Goal: Check status: Check status

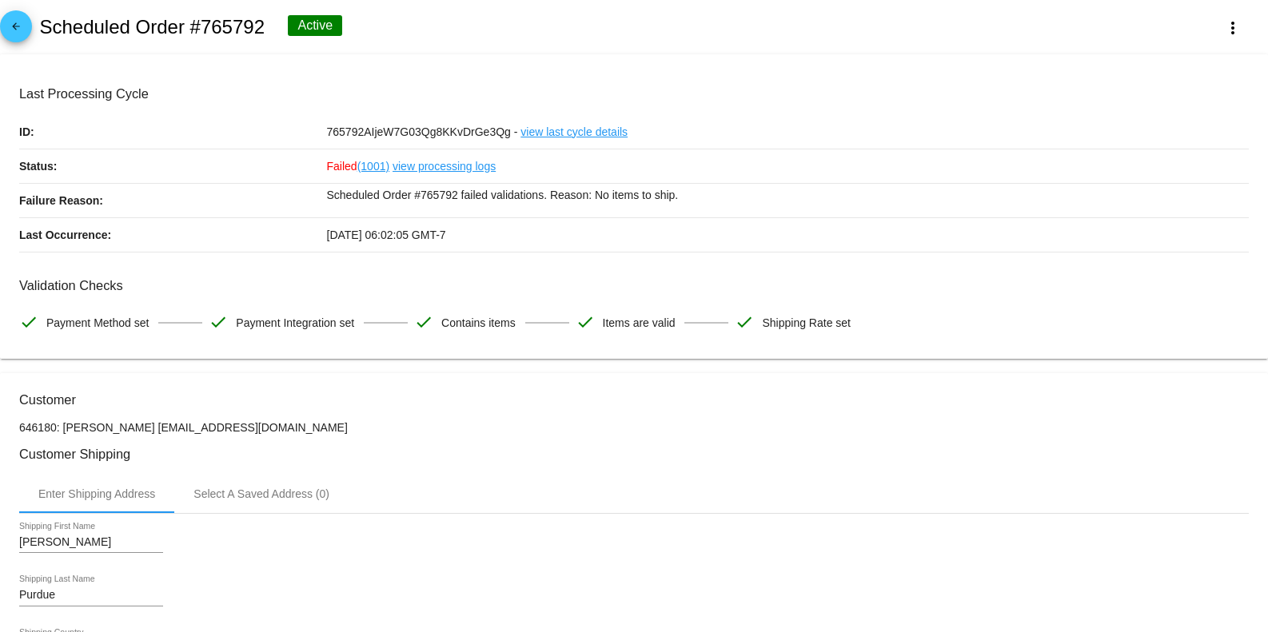
scroll to position [746, 0]
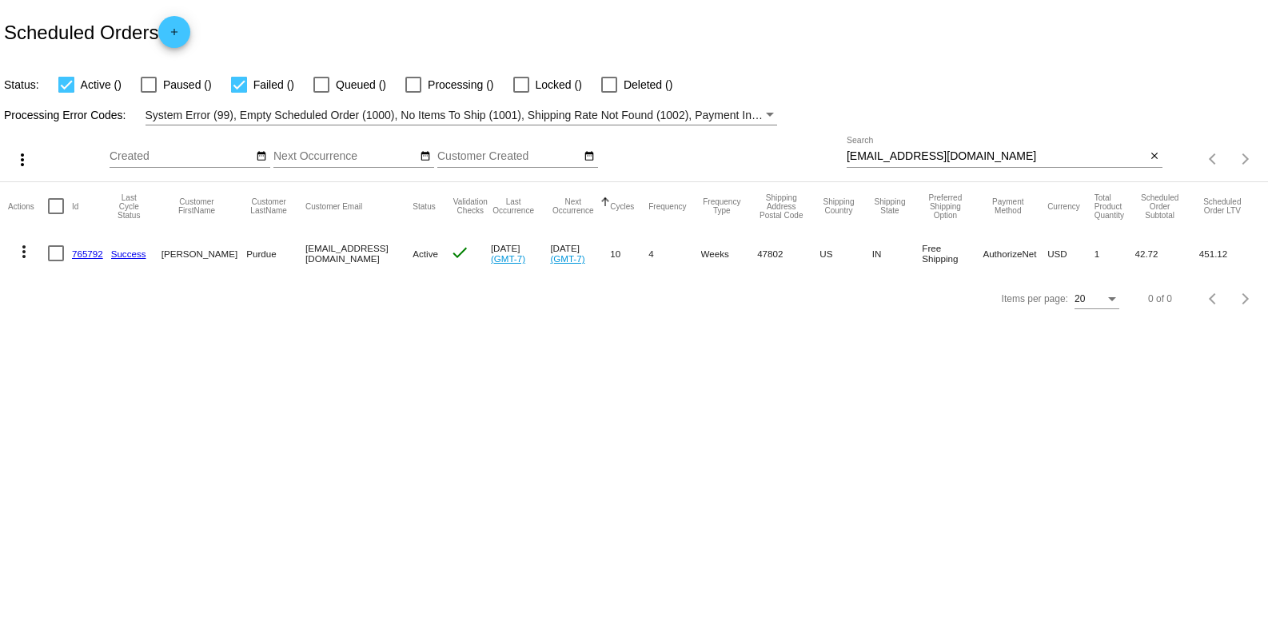
click at [976, 151] on input "Jpurdue77@gmail.com" at bounding box center [995, 156] width 299 height 13
click at [978, 151] on input "Jpurdue77@gmail.com" at bounding box center [995, 156] width 299 height 13
paste input "Name: Doris HAINES-STADDLER Email: dorishs@charter.net Ticket: #630845 Order: 7…"
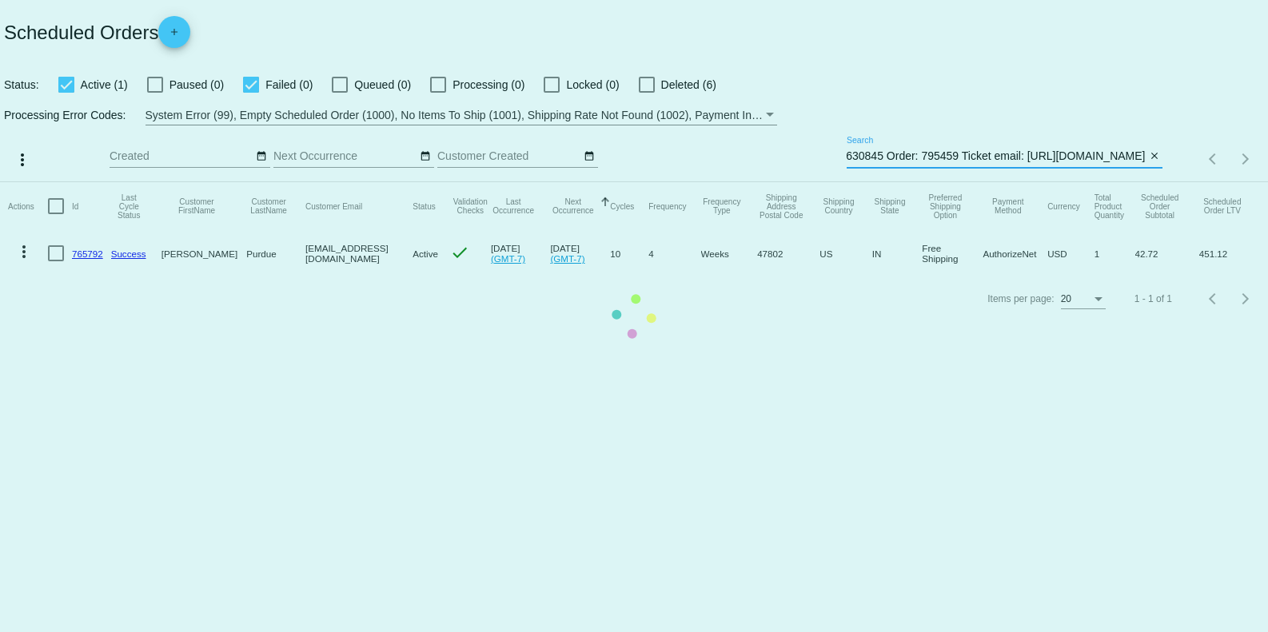
type input "Name: Doris HAINES-STADDLER Email: dorishs@charter.net Ticket: #630845 Order: 7…"
click at [1150, 182] on mat-table "Actions Id Last Cycle Status Customer FirstName Customer LastName Customer Emai…" at bounding box center [634, 229] width 1268 height 94
click at [1153, 182] on mat-table "Actions Id Last Cycle Status Customer FirstName Customer LastName Customer Emai…" at bounding box center [634, 229] width 1268 height 94
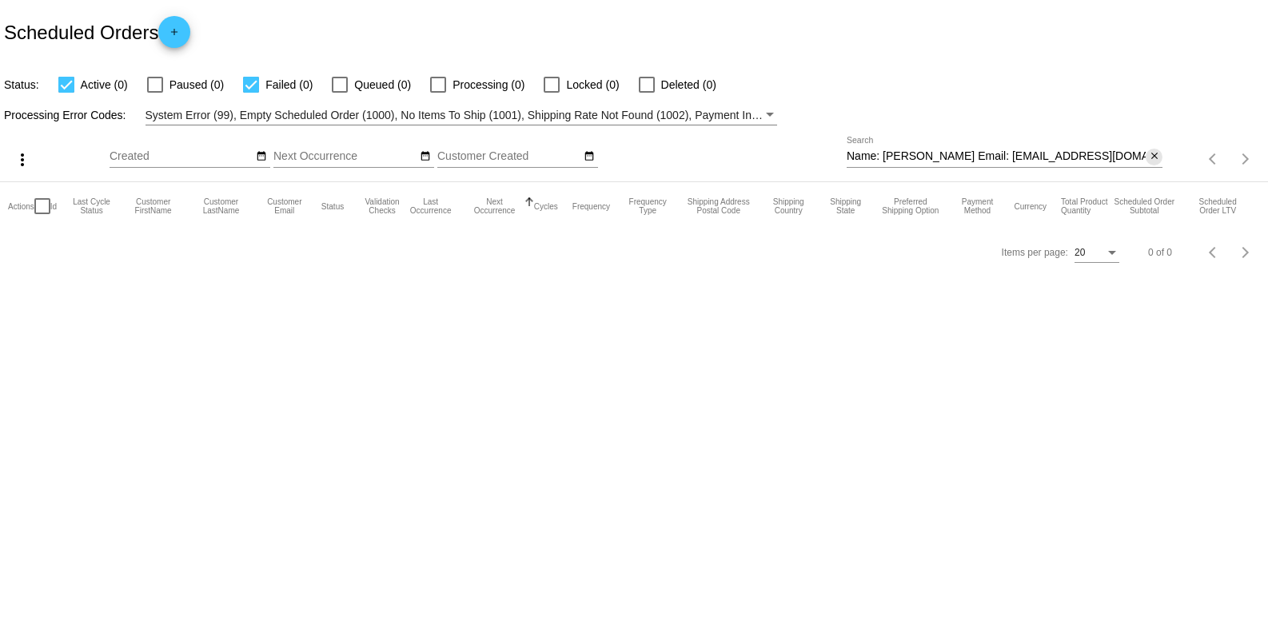
click at [1153, 157] on mat-icon "close" at bounding box center [1154, 156] width 11 height 13
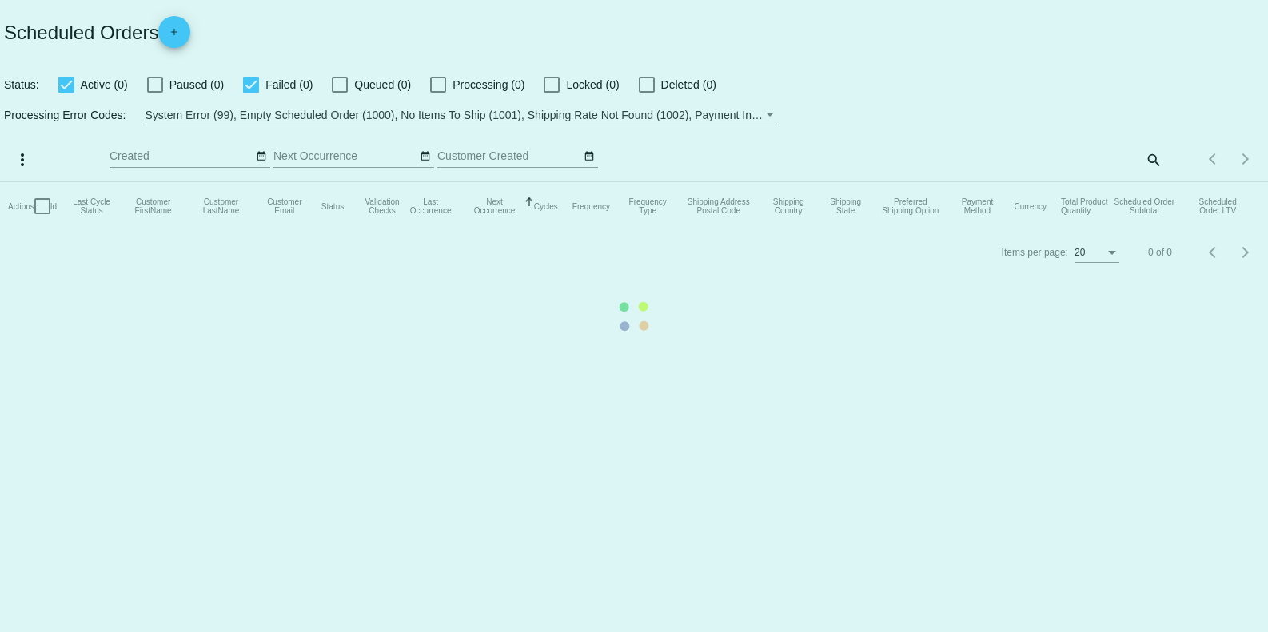
click at [1084, 182] on mat-table "Actions Id Last Cycle Status Customer FirstName Customer LastName Customer Emai…" at bounding box center [634, 206] width 1268 height 48
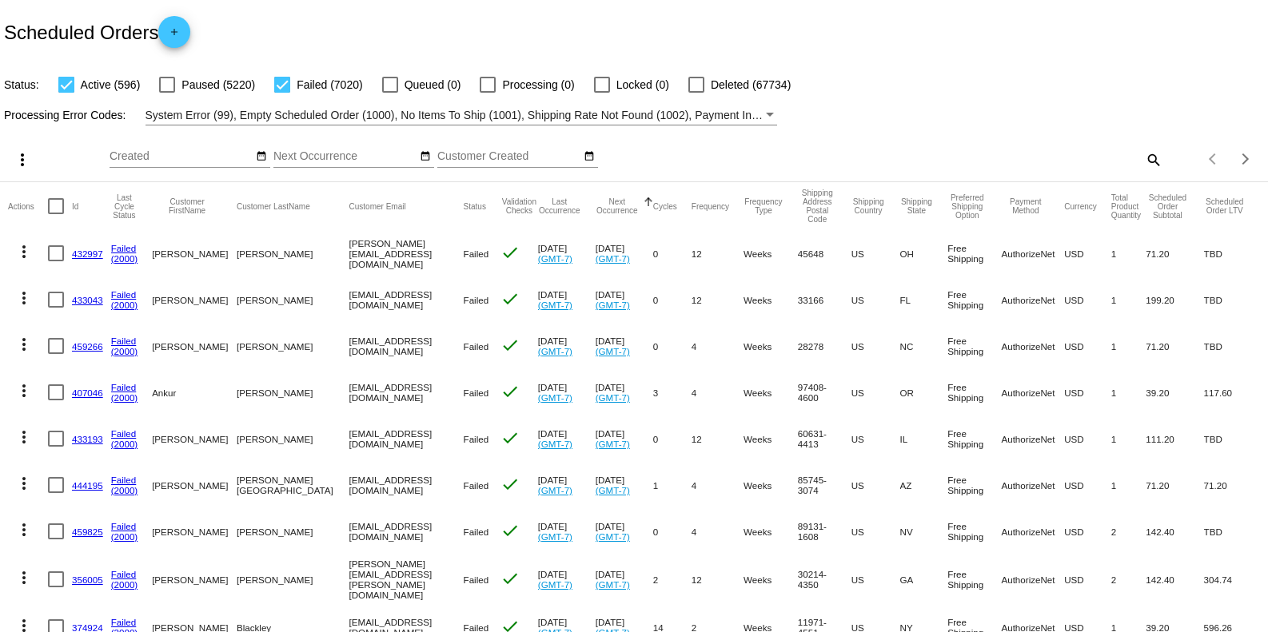
click at [1007, 156] on div "search" at bounding box center [1004, 159] width 316 height 25
click at [1006, 156] on div "search" at bounding box center [1004, 159] width 316 height 25
click at [1077, 159] on div "search" at bounding box center [1004, 159] width 316 height 25
drag, startPoint x: 1032, startPoint y: 159, endPoint x: 1067, endPoint y: 169, distance: 36.5
click at [1067, 169] on div "search" at bounding box center [1004, 159] width 316 height 25
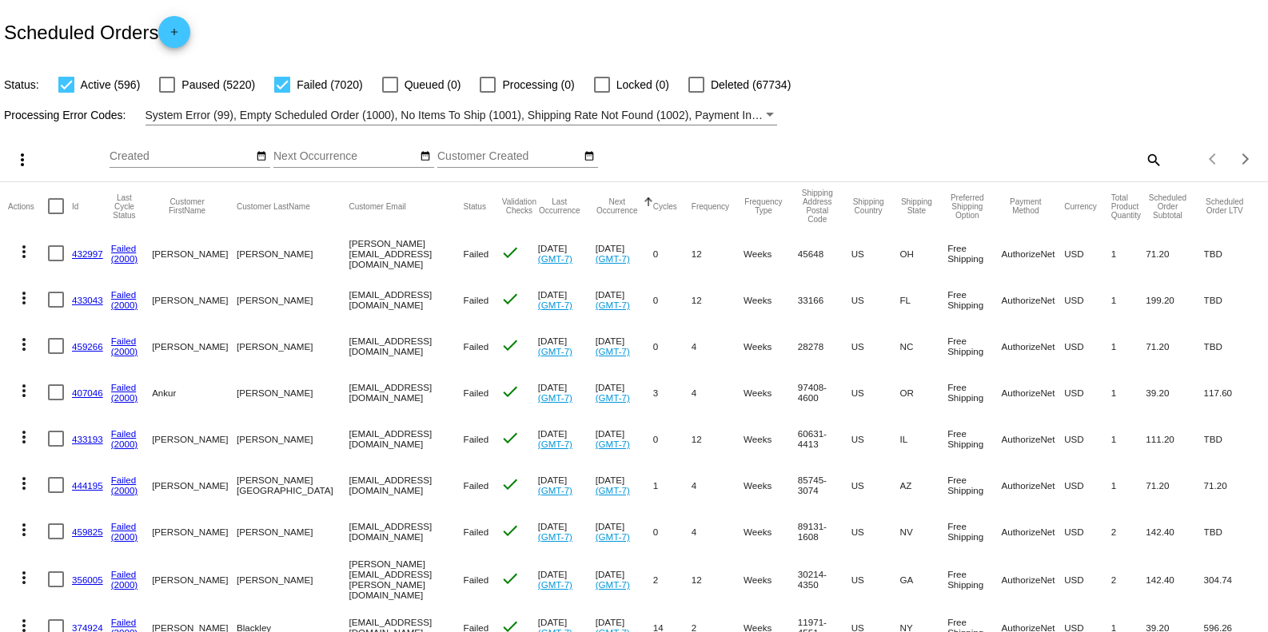
click at [1067, 169] on div "search" at bounding box center [1004, 159] width 316 height 25
click at [1162, 173] on div "Items per page: 20 1 - 20 of 7616" at bounding box center [1215, 159] width 106 height 45
click at [1002, 157] on div "search" at bounding box center [1004, 159] width 316 height 25
click at [1035, 165] on div "search" at bounding box center [1004, 159] width 316 height 25
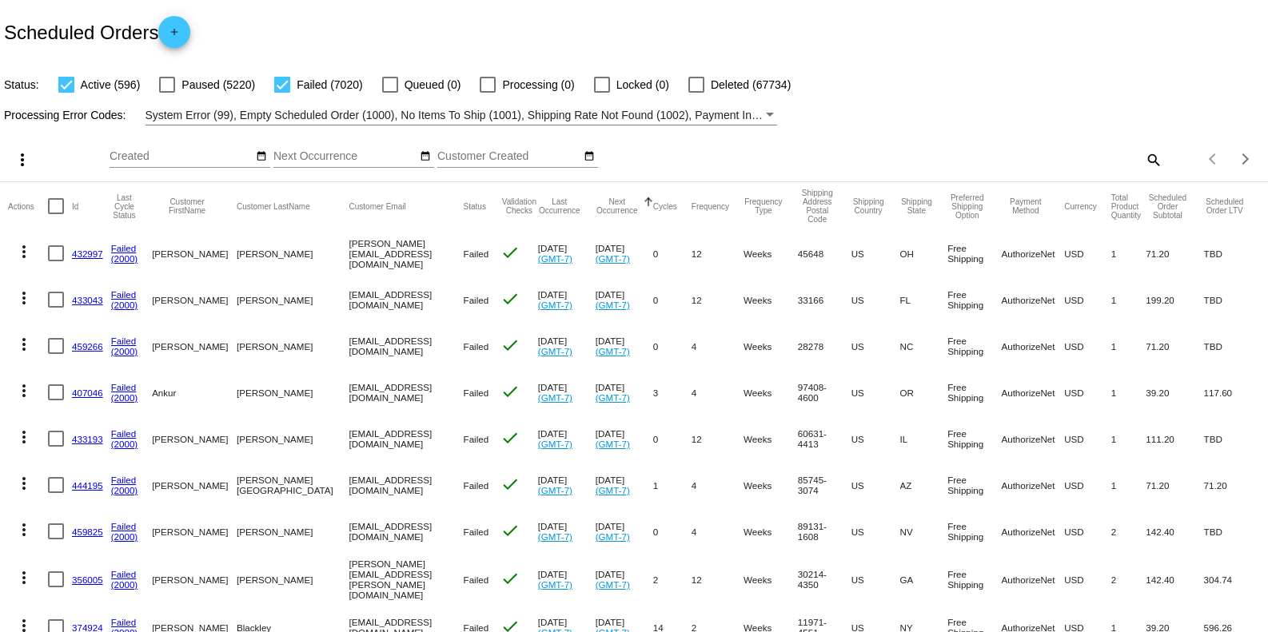
click at [1061, 169] on div "search" at bounding box center [1004, 159] width 316 height 25
click at [1237, 159] on div "Next page" at bounding box center [1242, 158] width 11 height 11
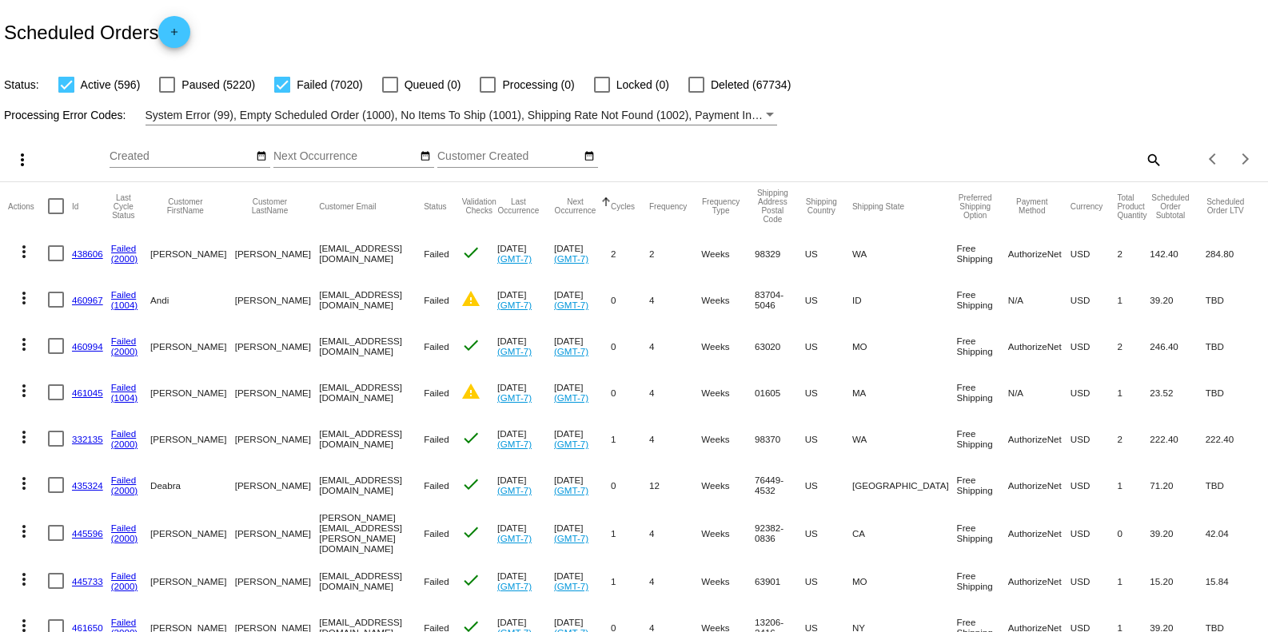
click at [1106, 170] on div "search" at bounding box center [1004, 159] width 316 height 25
click at [1100, 163] on div "search" at bounding box center [1004, 159] width 316 height 25
click at [1053, 165] on div "search" at bounding box center [1004, 159] width 316 height 25
click at [19, 156] on mat-icon "more_vert" at bounding box center [22, 159] width 19 height 19
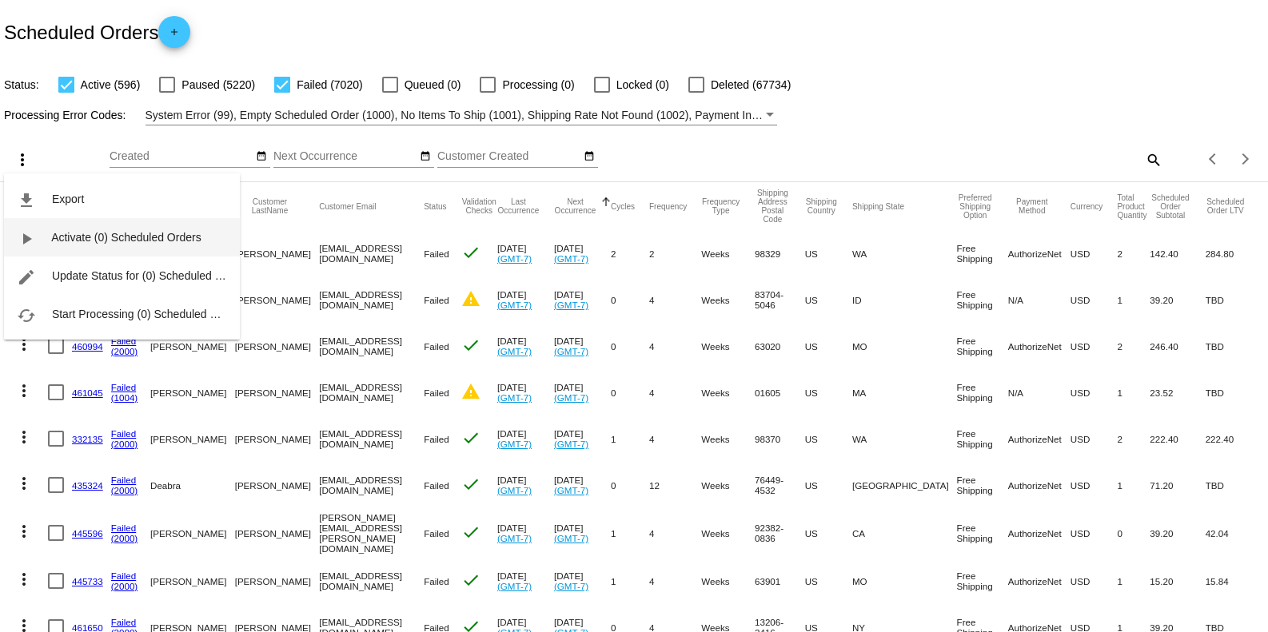
click at [129, 231] on span "Activate (0) Scheduled Orders" at bounding box center [126, 237] width 150 height 13
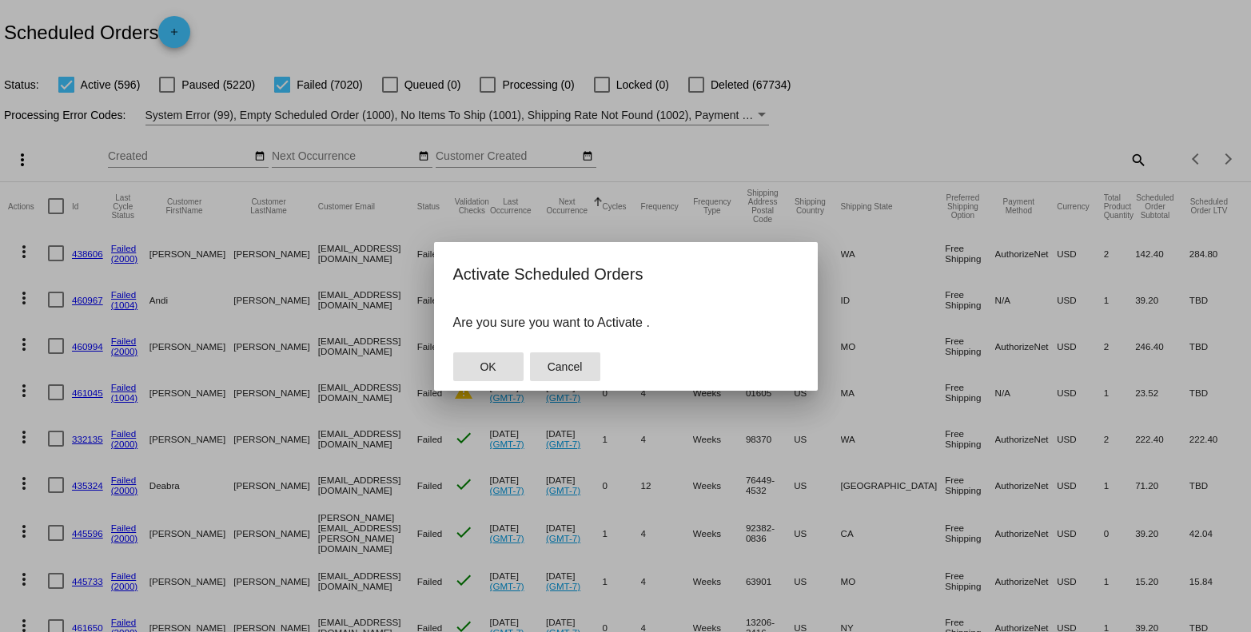
click at [575, 363] on span "Cancel" at bounding box center [565, 366] width 35 height 13
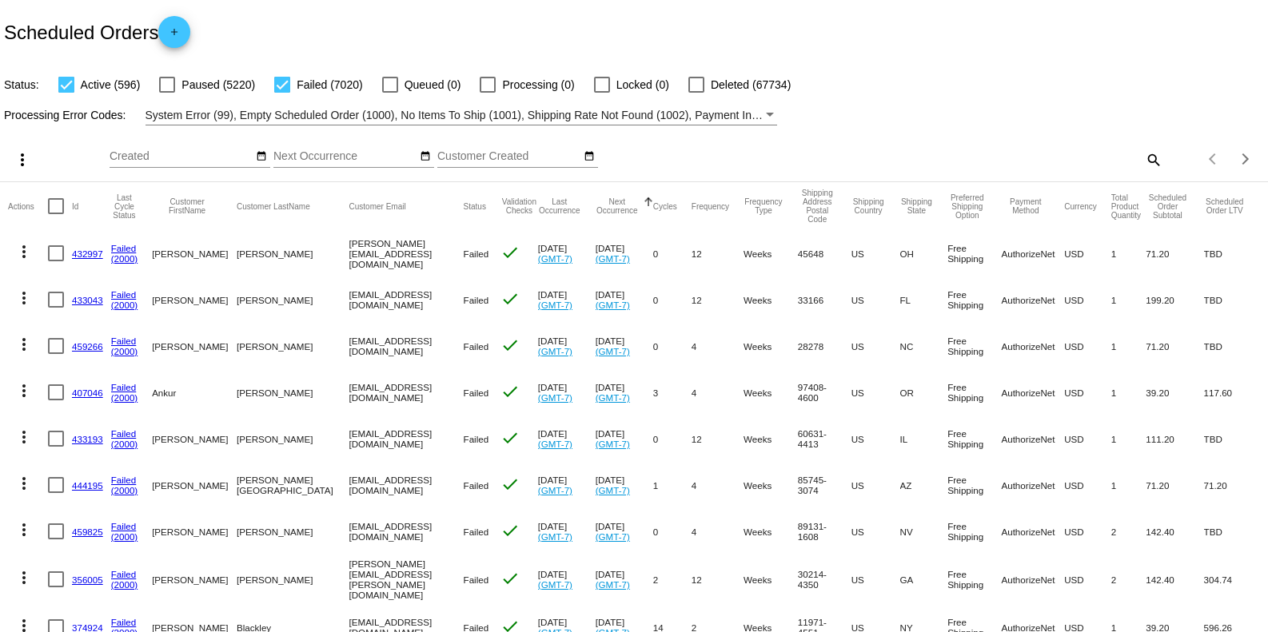
click at [1143, 159] on mat-icon "search" at bounding box center [1152, 159] width 19 height 25
click at [1058, 146] on div "Search" at bounding box center [1004, 152] width 316 height 31
paste input "dorishs@charter.net"
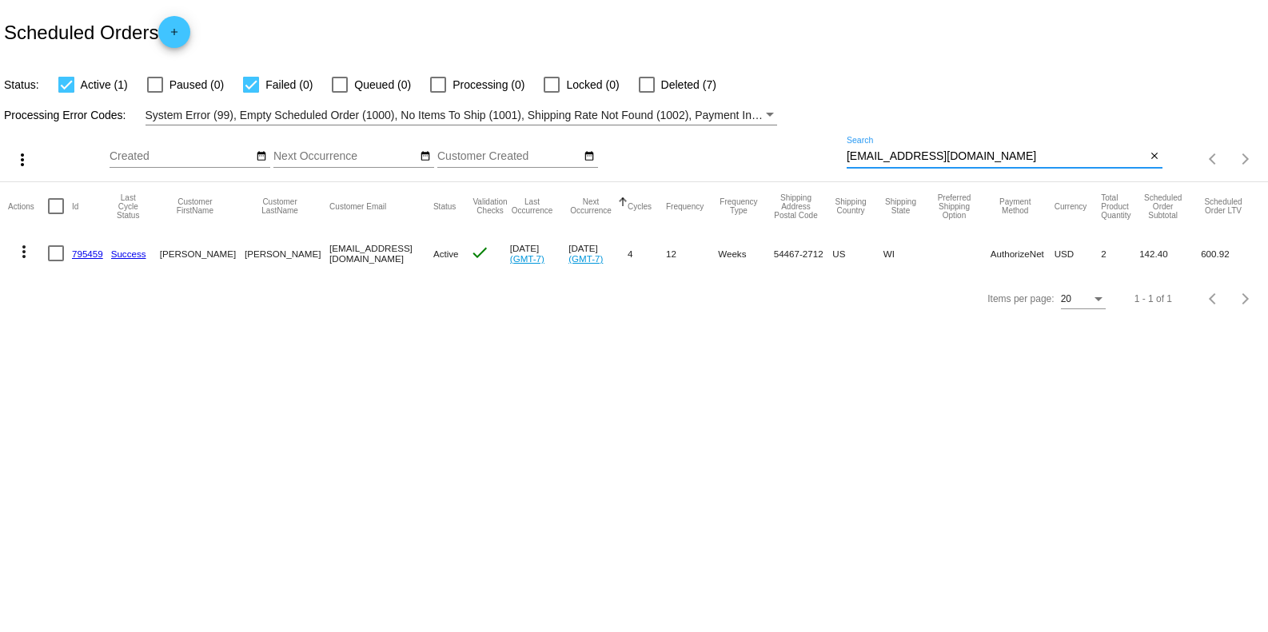
type input "dorishs@charter.net"
click at [90, 257] on link "795459" at bounding box center [87, 254] width 31 height 10
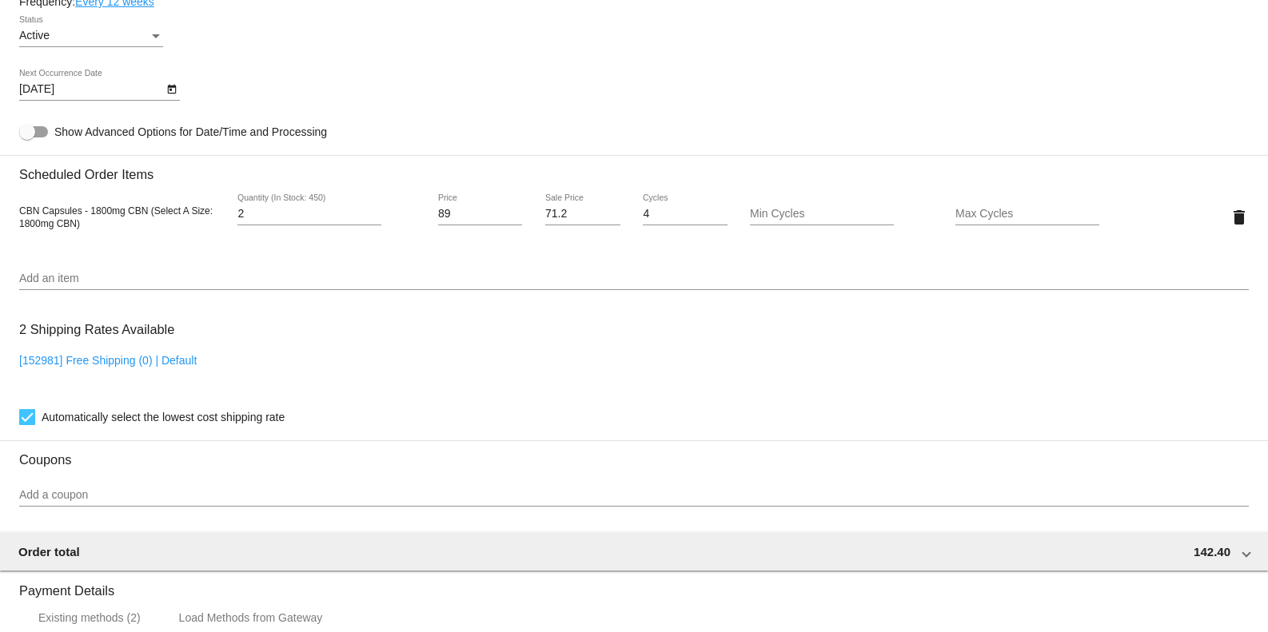
scroll to position [852, 0]
